Goal: Transaction & Acquisition: Register for event/course

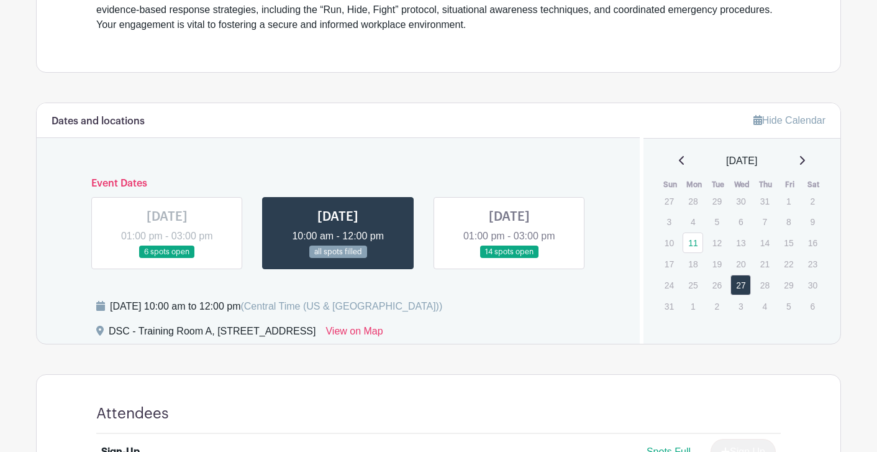
scroll to position [440, 0]
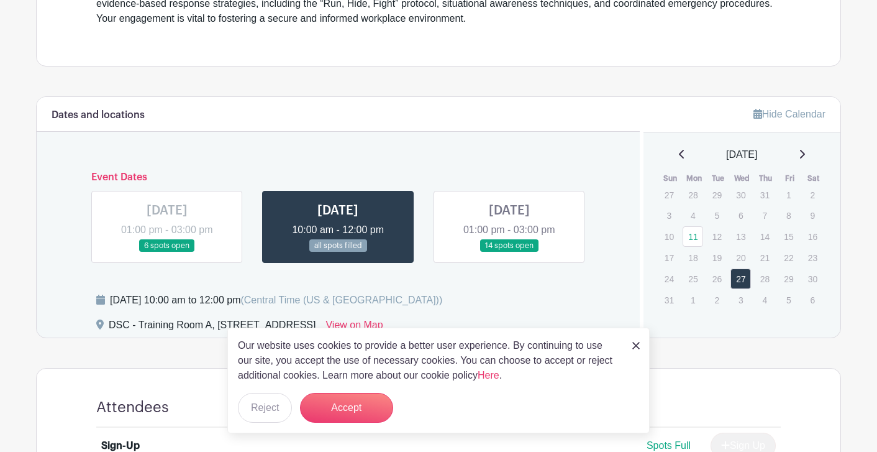
click at [167, 252] on link at bounding box center [167, 252] width 0 height 0
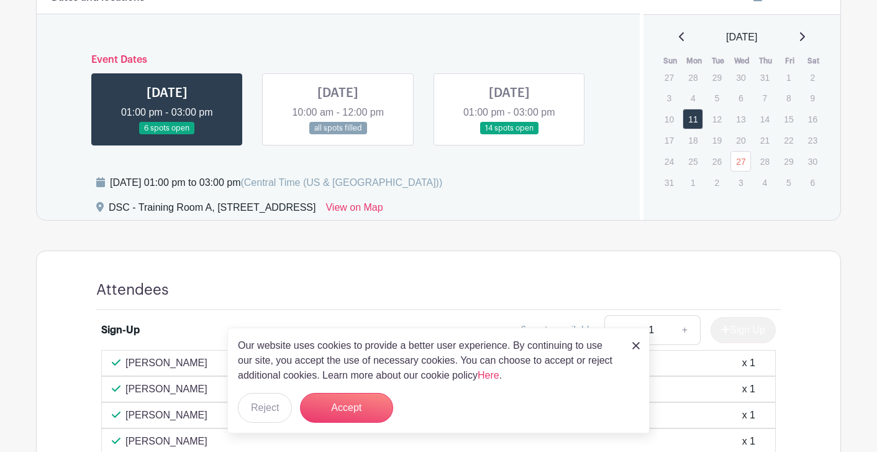
scroll to position [590, 0]
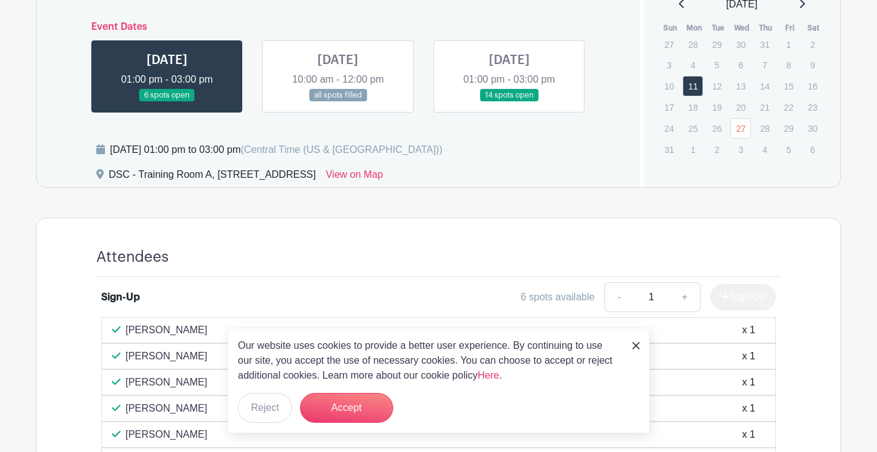
click at [338, 102] on link at bounding box center [338, 102] width 0 height 0
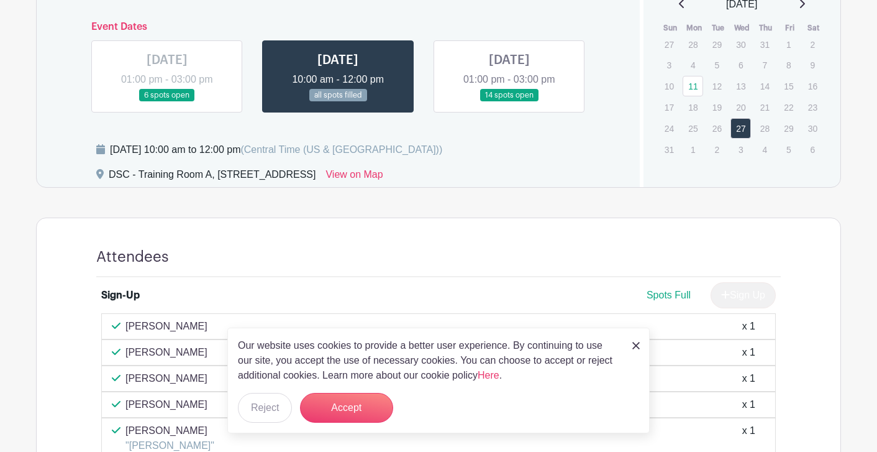
click at [509, 102] on link at bounding box center [509, 102] width 0 height 0
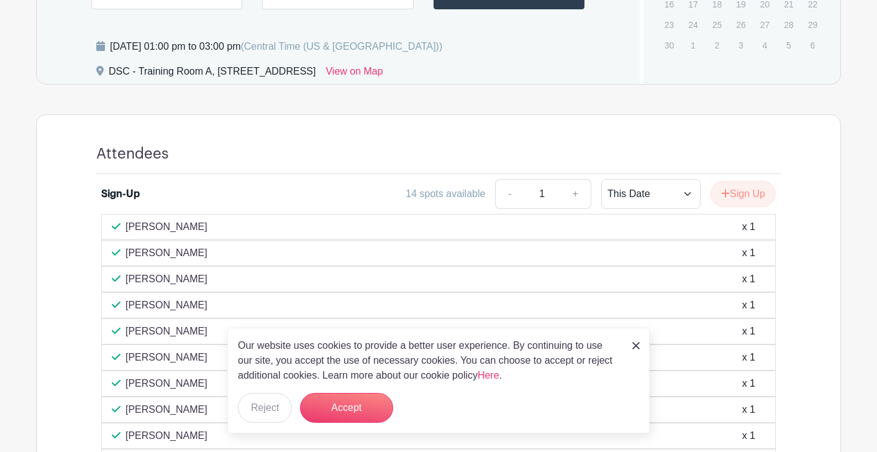
scroll to position [434, 0]
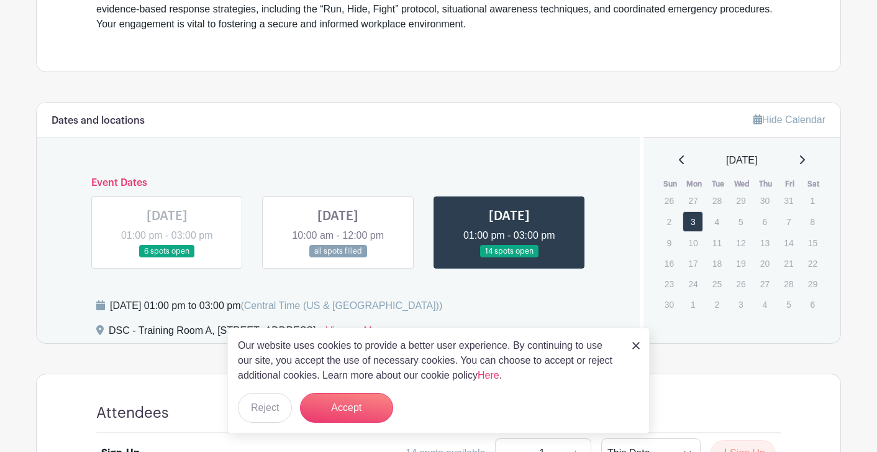
click at [338, 258] on link at bounding box center [338, 258] width 0 height 0
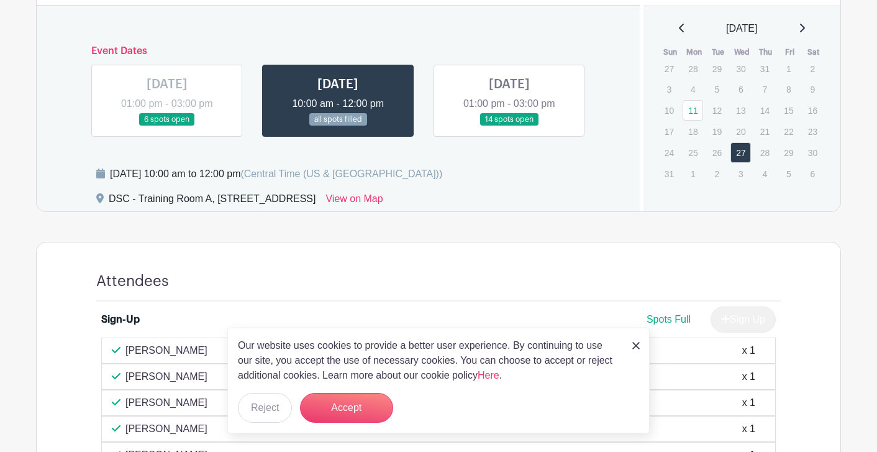
scroll to position [555, 0]
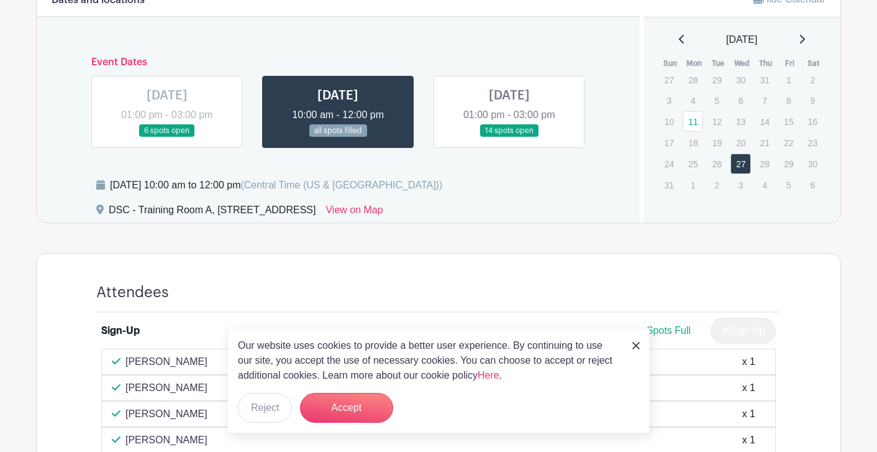
click at [509, 137] on link at bounding box center [509, 137] width 0 height 0
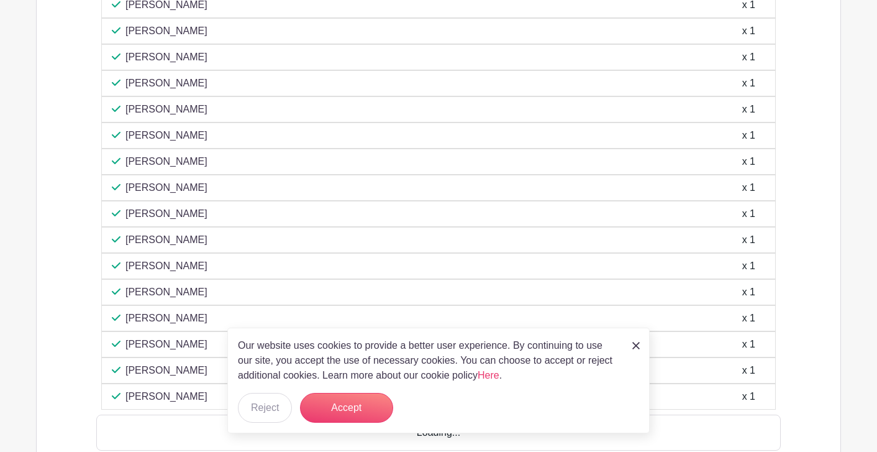
scroll to position [933, 0]
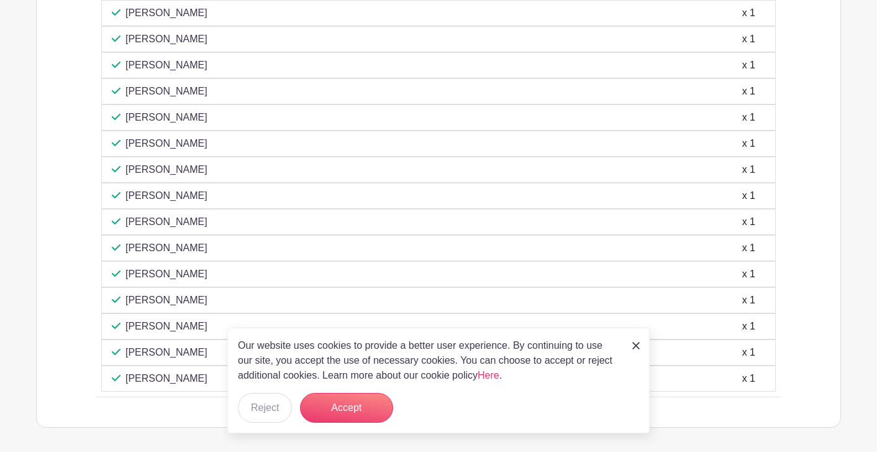
click at [636, 341] on link at bounding box center [635, 344] width 7 height 15
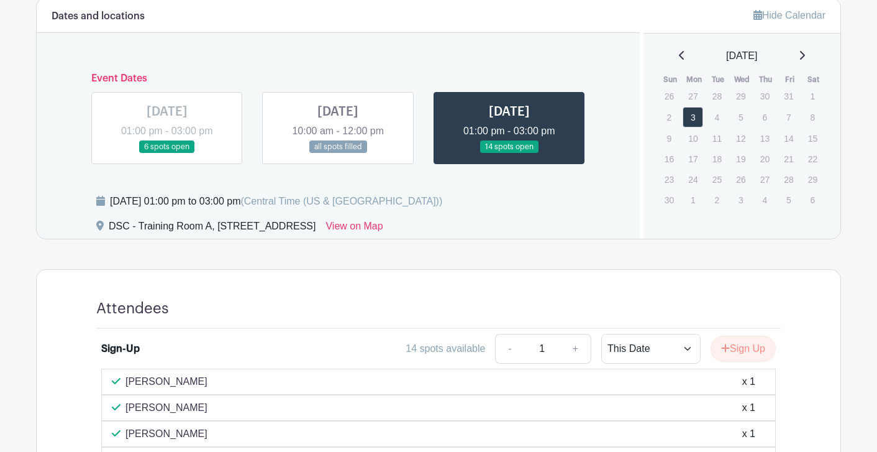
scroll to position [538, 0]
click at [751, 350] on button "Sign Up" at bounding box center [743, 349] width 65 height 26
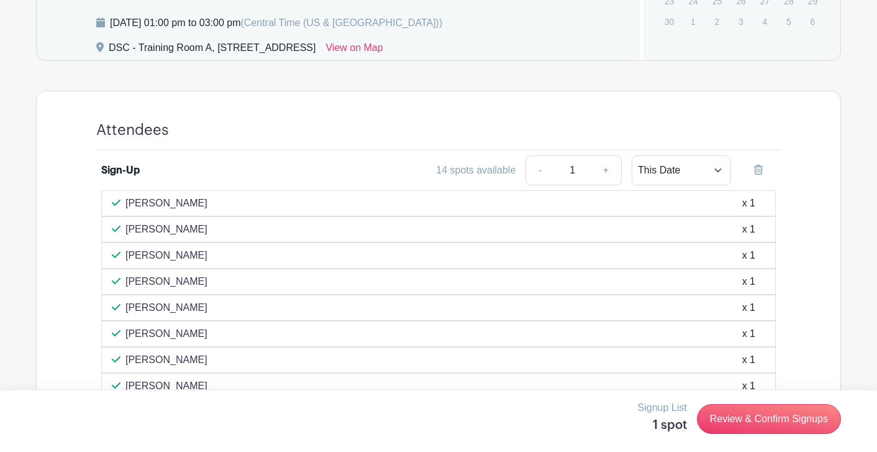
scroll to position [718, 0]
click at [778, 413] on link "Review & Confirm Signups" at bounding box center [769, 419] width 144 height 30
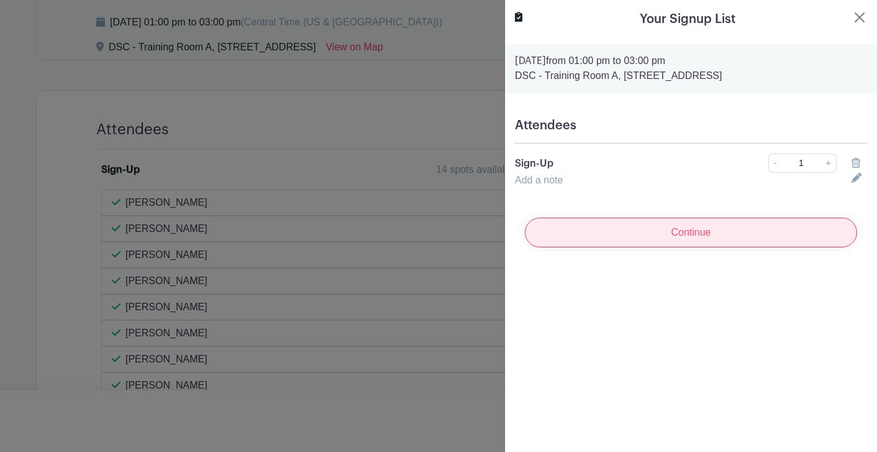
click at [723, 237] on input "Continue" at bounding box center [691, 232] width 332 height 30
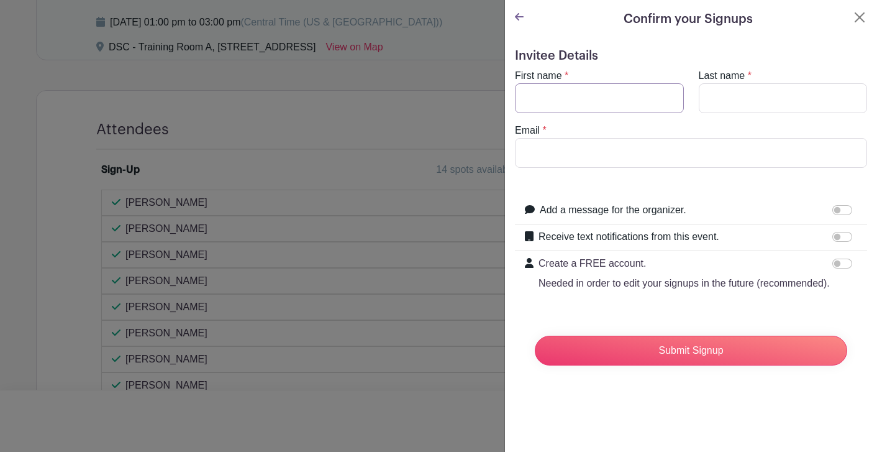
click at [587, 98] on input "First name" at bounding box center [599, 98] width 169 height 30
type input "[PERSON_NAME]"
click at [561, 152] on input "Email" at bounding box center [691, 153] width 352 height 30
type input "[EMAIL_ADDRESS][DOMAIN_NAME]"
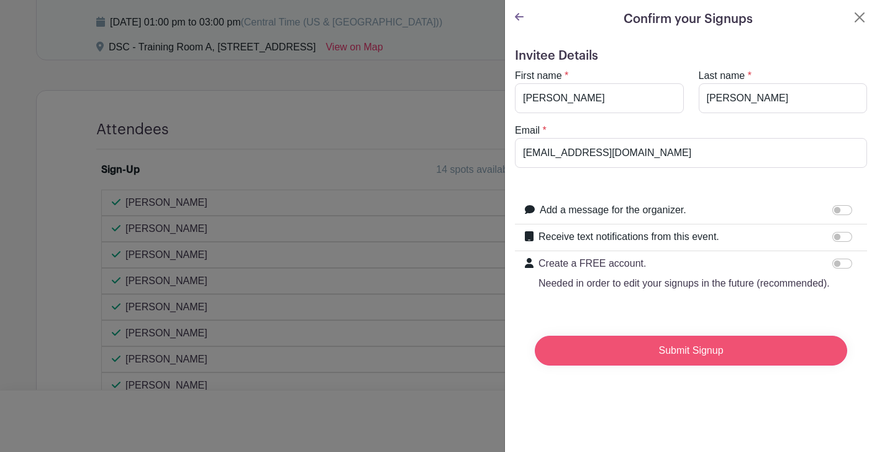
click at [633, 351] on input "Submit Signup" at bounding box center [691, 350] width 312 height 30
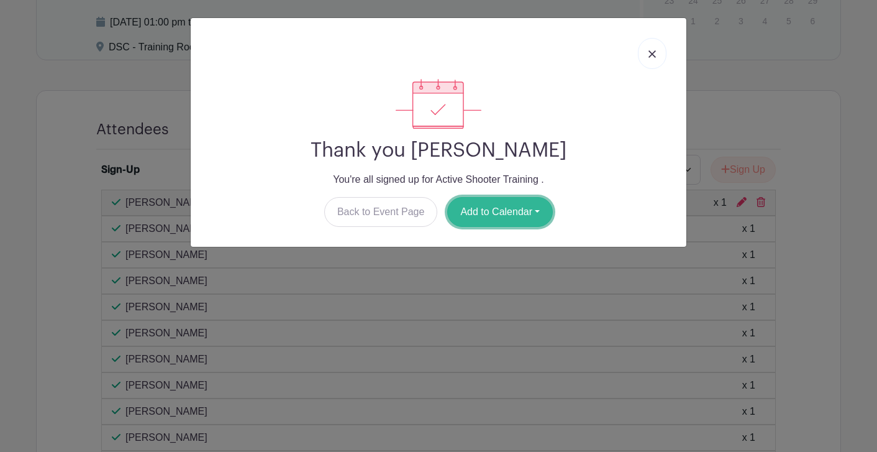
click at [537, 209] on button "Add to Calendar" at bounding box center [500, 212] width 106 height 30
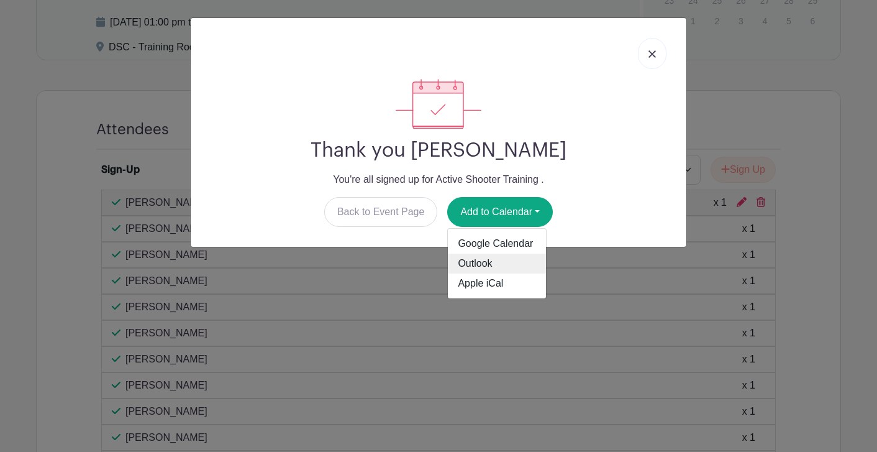
click at [503, 265] on link "Outlook" at bounding box center [497, 263] width 98 height 20
